Goal: Use online tool/utility: Utilize a website feature to perform a specific function

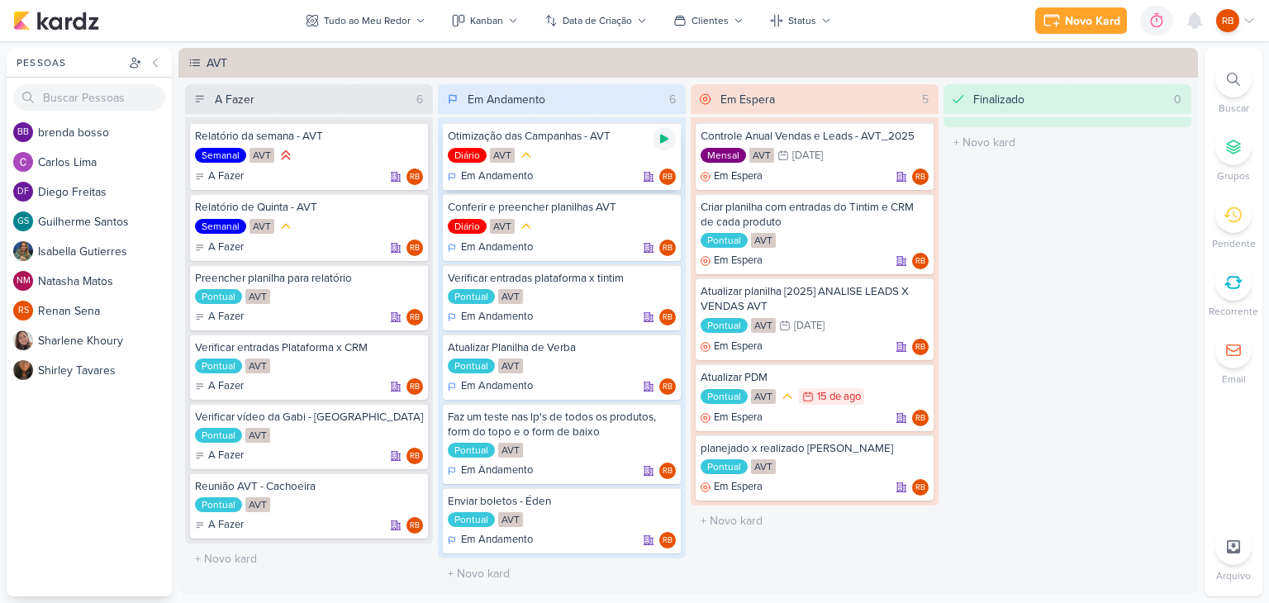
click at [660, 137] on icon at bounding box center [664, 139] width 8 height 9
click at [1132, 21] on icon at bounding box center [1134, 20] width 17 height 17
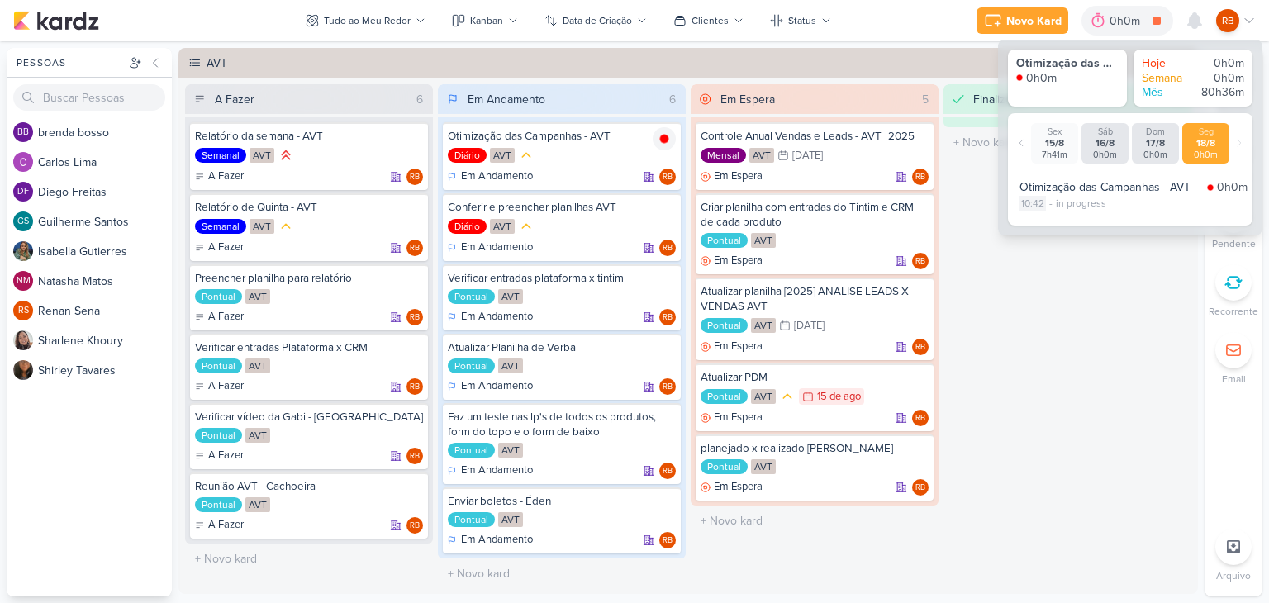
click at [1036, 201] on div "10:42" at bounding box center [1033, 203] width 26 height 15
select select "10"
click at [1065, 221] on select "00 01 02 03 04 05 06 07 08 09 10 11 12 13 14 15 16 17 18 19 20 21 22 23 24 25 2…" at bounding box center [1061, 225] width 23 height 20
select select "6"
click at [1050, 215] on select "00 01 02 03 04 05 06 07 08 09 10 11 12 13 14 15 16 17 18 19 20 21 22 23 24 25 2…" at bounding box center [1061, 225] width 23 height 20
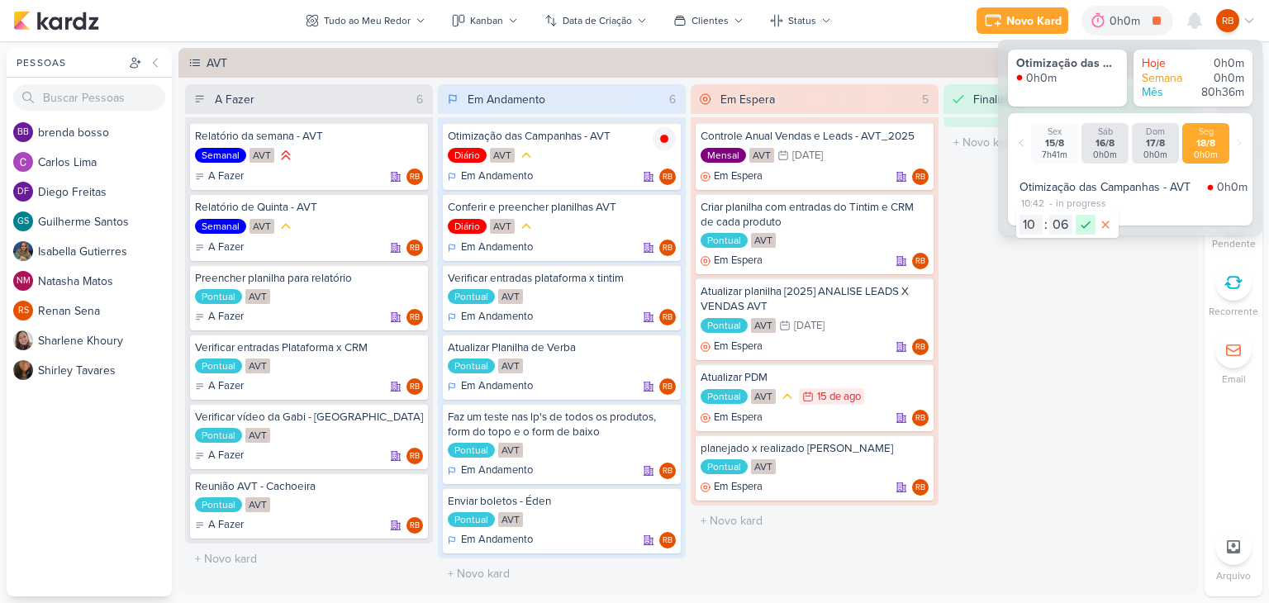
click at [1081, 223] on icon at bounding box center [1086, 225] width 20 height 20
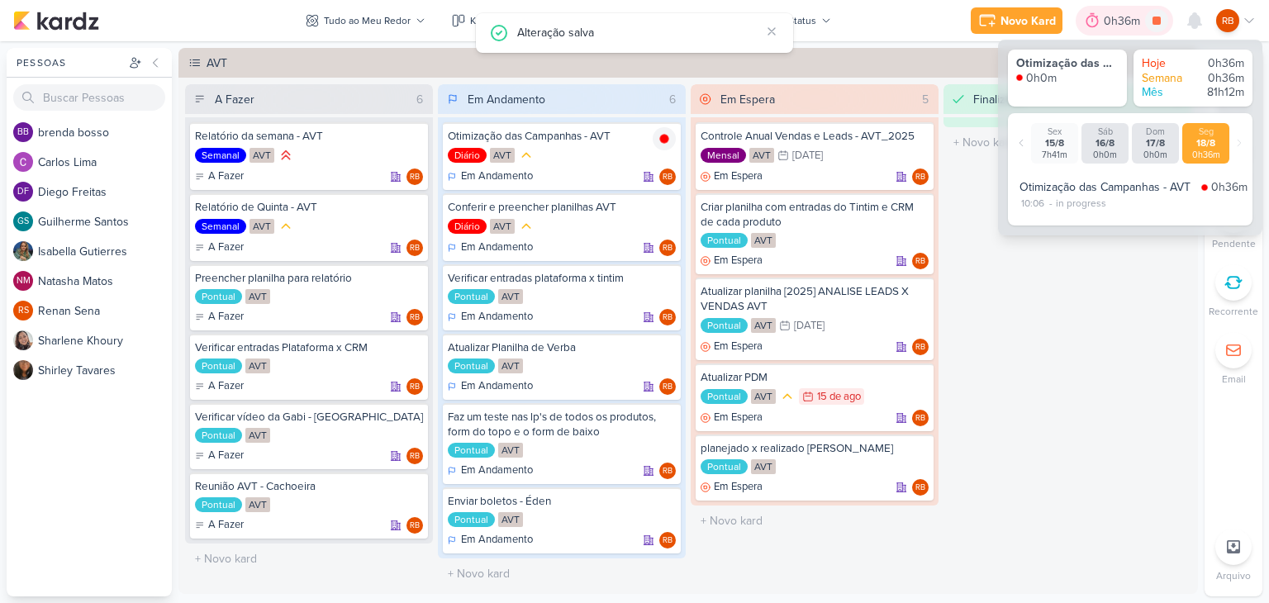
click at [1115, 19] on div "0h36m" at bounding box center [1124, 20] width 41 height 17
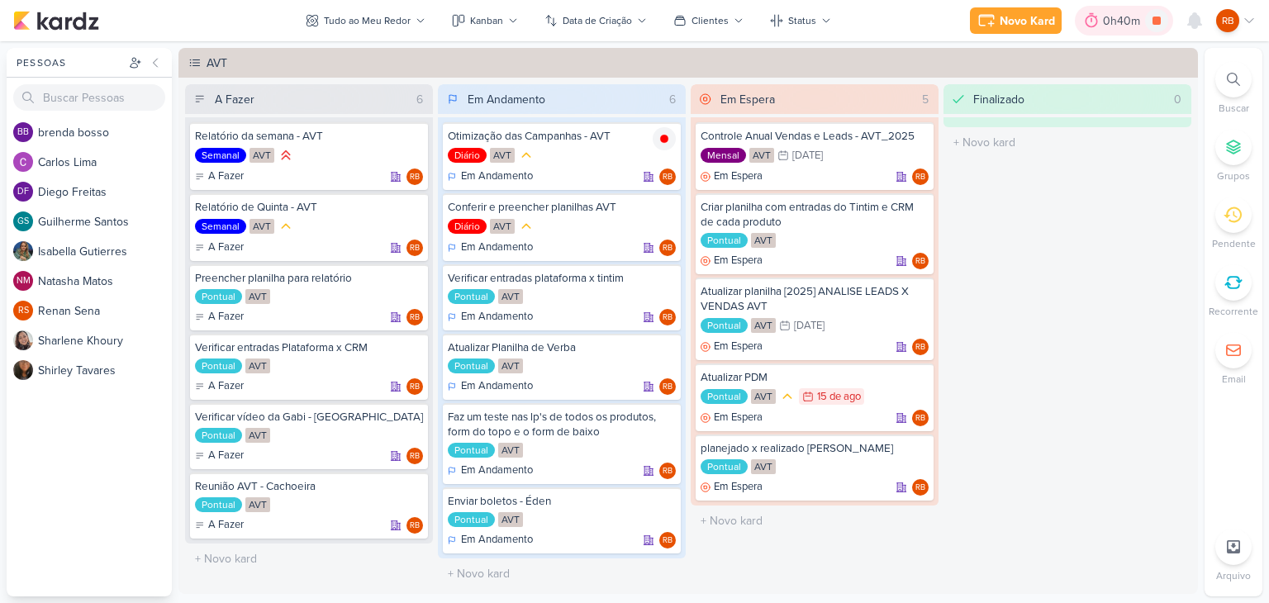
click at [1110, 23] on div "0h40m" at bounding box center [1124, 20] width 42 height 17
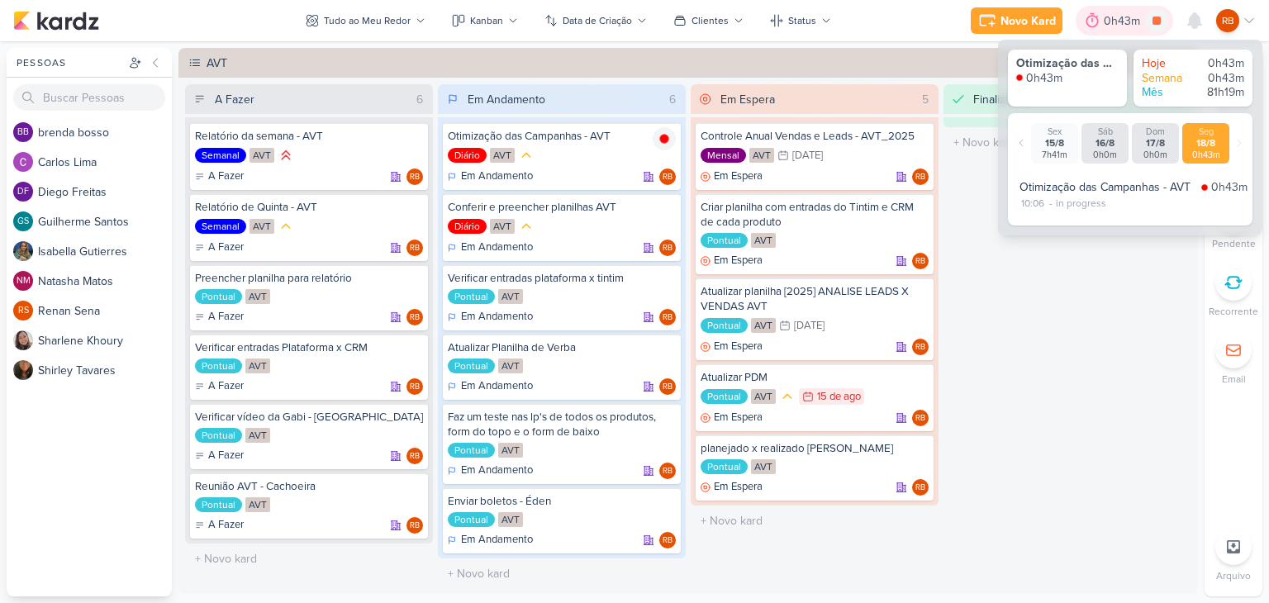
click at [1110, 23] on div "0h43m" at bounding box center [1124, 20] width 41 height 17
